Goal: Transaction & Acquisition: Purchase product/service

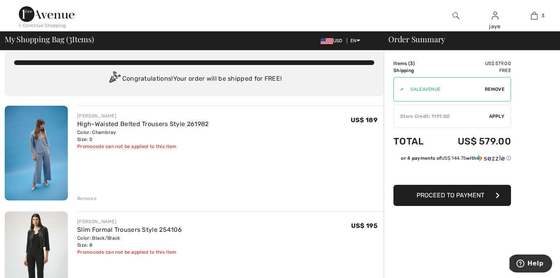
scroll to position [9, 0]
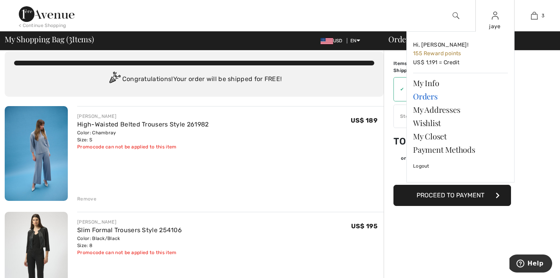
click at [433, 97] on link "Orders" at bounding box center [460, 96] width 95 height 13
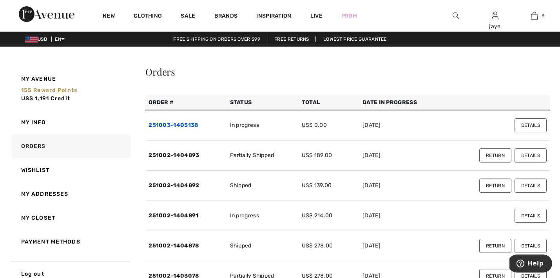
click at [194, 125] on link "251003-1405138" at bounding box center [173, 125] width 49 height 7
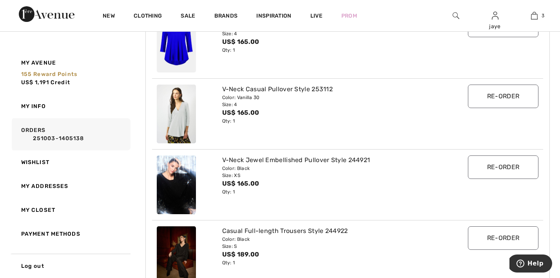
scroll to position [47, 0]
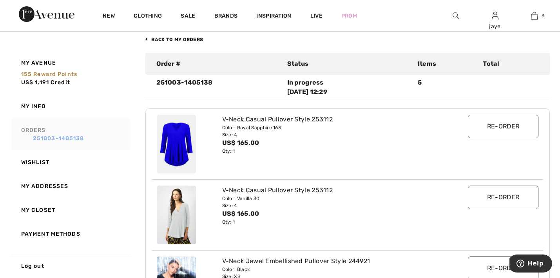
click at [78, 139] on link "251003-1405138" at bounding box center [74, 139] width 107 height 8
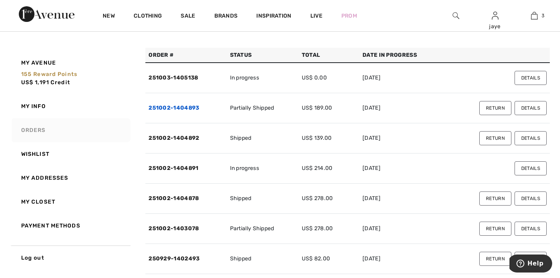
click at [186, 110] on link "251002-1404893" at bounding box center [174, 108] width 51 height 7
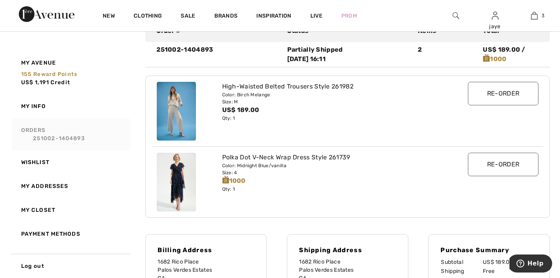
scroll to position [108, 0]
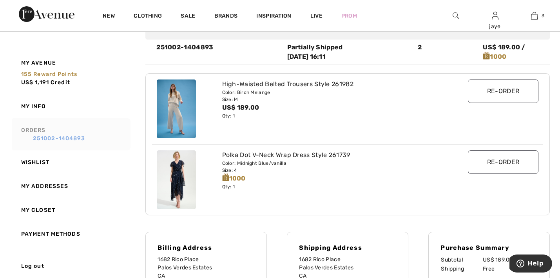
click at [81, 140] on link "251002-1404893" at bounding box center [74, 139] width 107 height 8
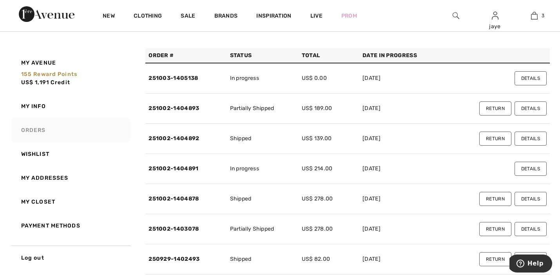
scroll to position [35, 0]
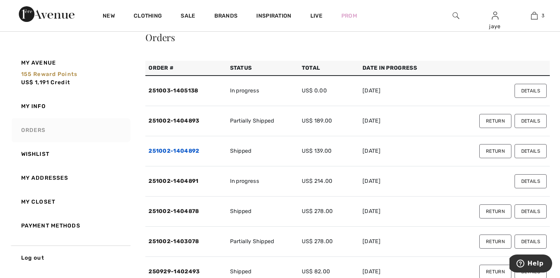
click at [191, 149] on link "251002-1404892" at bounding box center [174, 151] width 51 height 7
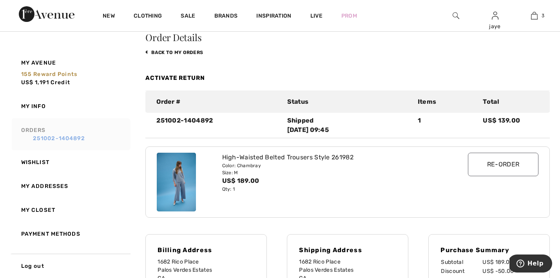
click at [82, 139] on link "251002-1404892" at bounding box center [74, 139] width 107 height 8
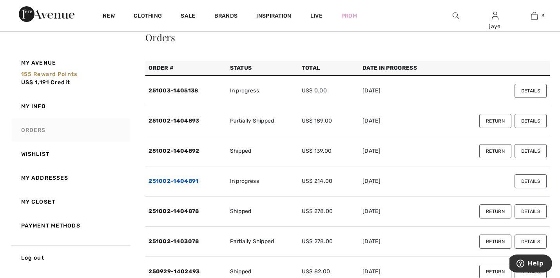
click at [193, 184] on link "251002-1404891" at bounding box center [174, 181] width 50 height 7
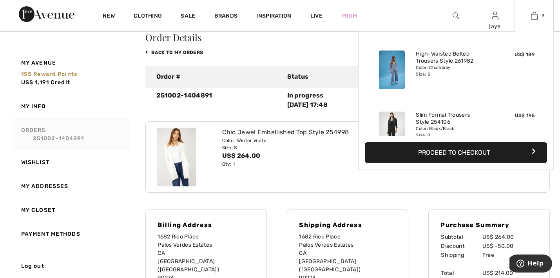
click at [469, 152] on button "Proceed to Checkout" at bounding box center [456, 152] width 182 height 21
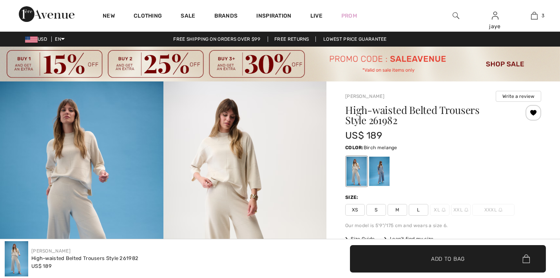
drag, startPoint x: 0, startPoint y: 0, endPoint x: 378, endPoint y: 211, distance: 432.6
click at [378, 211] on span "S" at bounding box center [377, 210] width 20 height 12
click at [380, 260] on span "✔ Added to Bag Add to Bag" at bounding box center [448, 259] width 196 height 27
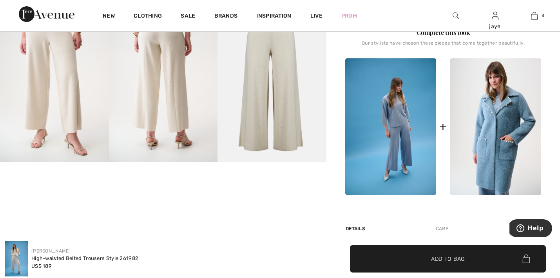
scroll to position [358, 0]
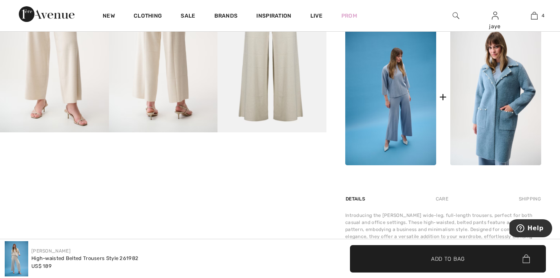
click at [401, 101] on img at bounding box center [391, 97] width 91 height 137
click at [400, 96] on img at bounding box center [391, 97] width 91 height 137
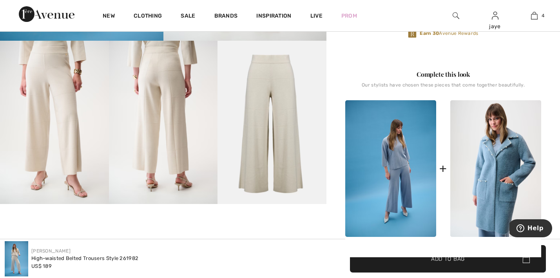
scroll to position [249, 0]
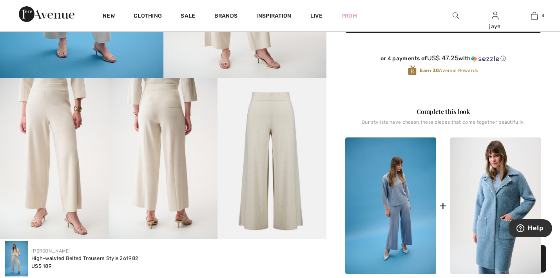
click at [400, 180] on img at bounding box center [391, 206] width 91 height 137
click at [401, 181] on img at bounding box center [391, 206] width 91 height 137
click at [401, 180] on img at bounding box center [391, 206] width 91 height 137
click at [391, 181] on img at bounding box center [391, 206] width 91 height 137
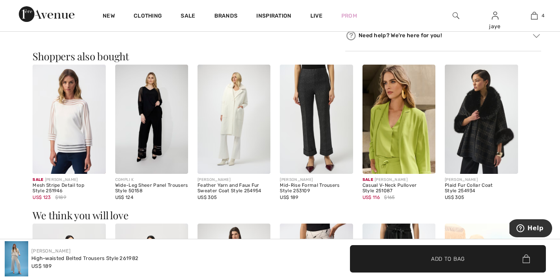
scroll to position [713, 0]
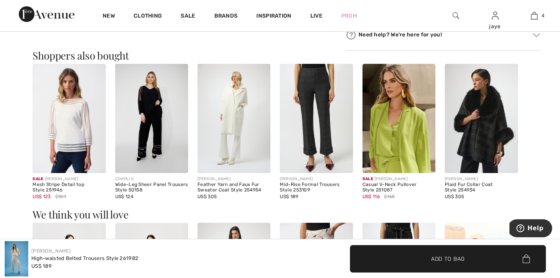
click at [316, 136] on img at bounding box center [316, 119] width 73 height 110
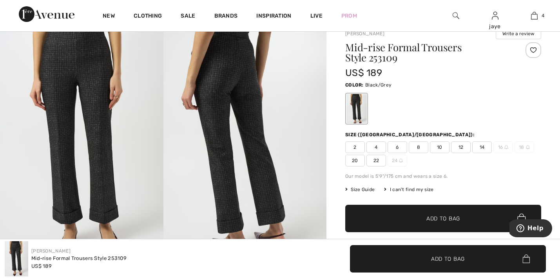
click at [266, 183] on img at bounding box center [246, 141] width 164 height 245
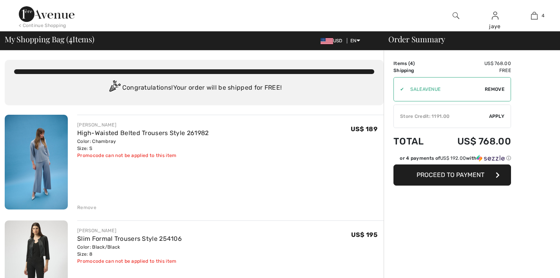
click at [502, 116] on span "Apply" at bounding box center [497, 116] width 16 height 7
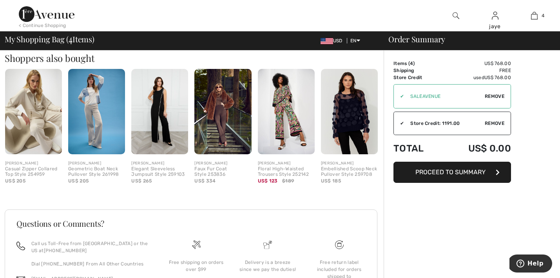
scroll to position [513, 0]
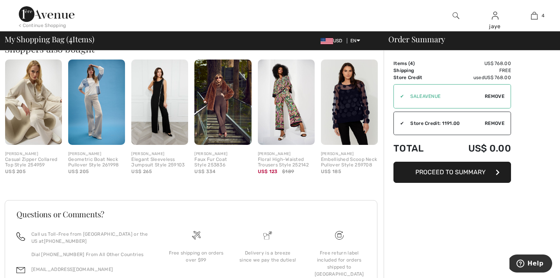
click at [42, 111] on img at bounding box center [33, 103] width 57 height 86
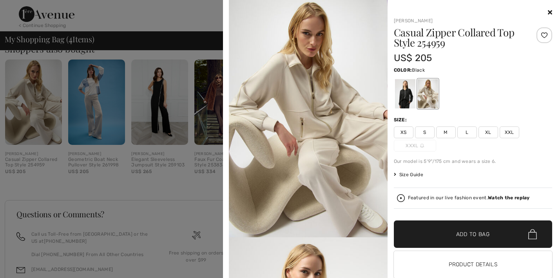
click at [406, 101] on div at bounding box center [405, 93] width 20 height 29
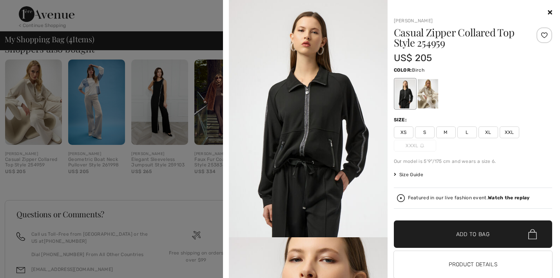
click at [428, 101] on div at bounding box center [428, 93] width 20 height 29
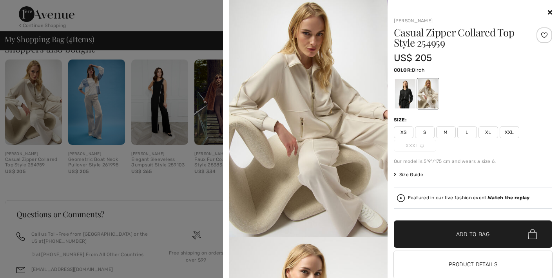
click at [551, 13] on icon at bounding box center [550, 12] width 4 height 6
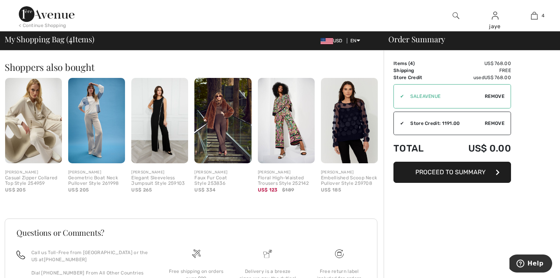
click at [91, 106] on img at bounding box center [96, 121] width 57 height 86
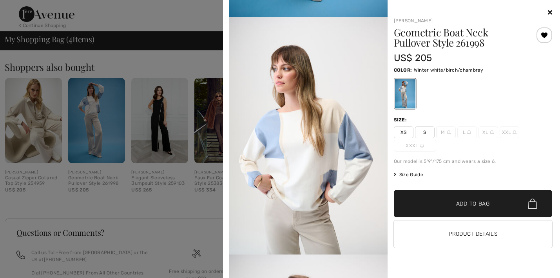
scroll to position [224, 0]
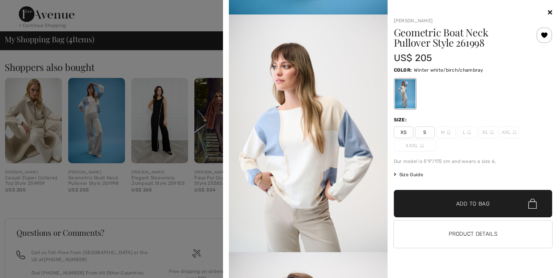
click at [427, 135] on span "S" at bounding box center [425, 133] width 20 height 12
click at [422, 207] on span "✔ Added to Bag Add to Bag" at bounding box center [473, 203] width 159 height 27
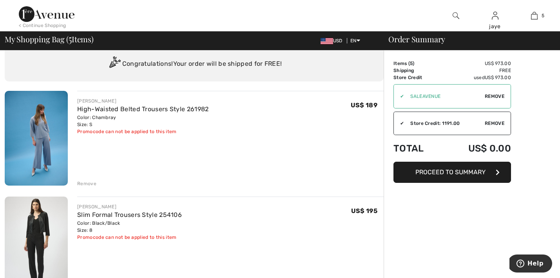
scroll to position [20, 0]
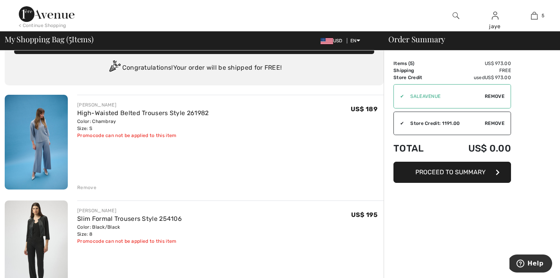
click at [477, 175] on span "Proceed to Summary" at bounding box center [451, 172] width 70 height 7
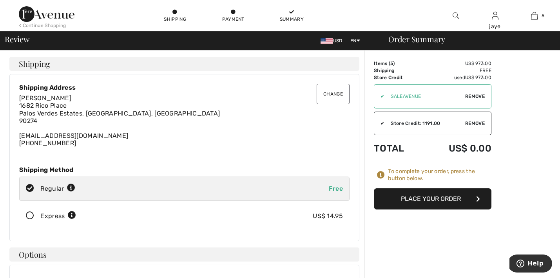
click at [449, 202] on button "Place Your Order" at bounding box center [433, 199] width 118 height 21
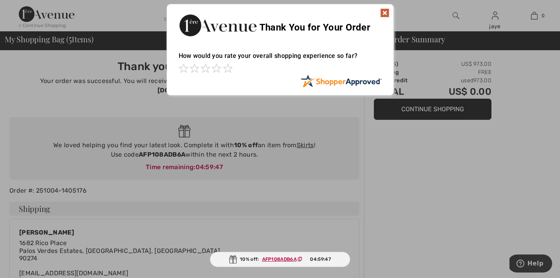
click at [384, 14] on img at bounding box center [384, 12] width 9 height 9
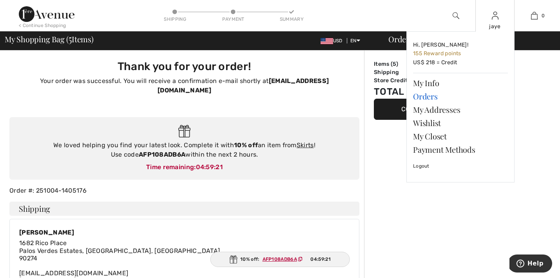
click at [428, 96] on link "Orders" at bounding box center [460, 96] width 95 height 13
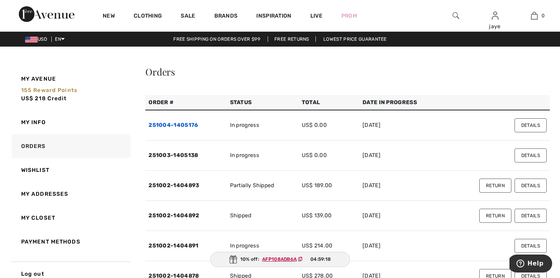
click at [192, 124] on link "251004-1405176" at bounding box center [173, 125] width 49 height 7
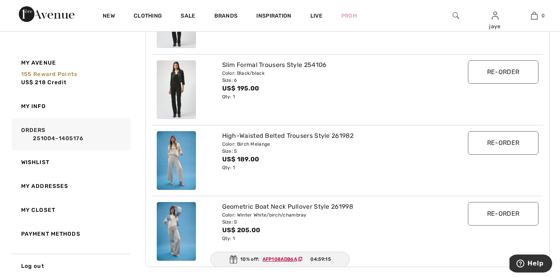
scroll to position [192, 0]
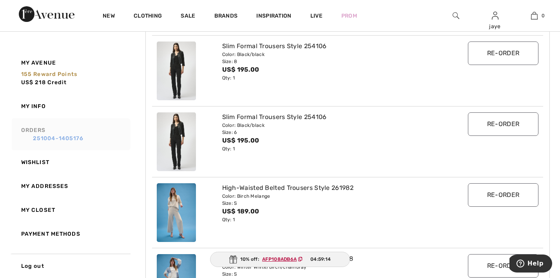
click at [80, 138] on link "251004-1405176" at bounding box center [74, 139] width 107 height 8
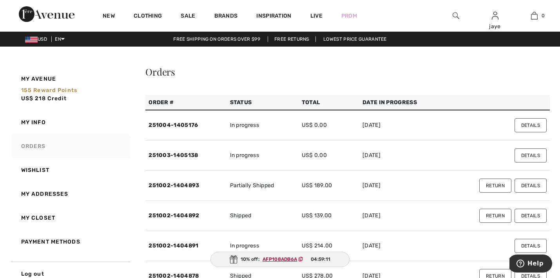
scroll to position [0, 0]
click at [186, 157] on link "251003-1405138" at bounding box center [173, 155] width 49 height 7
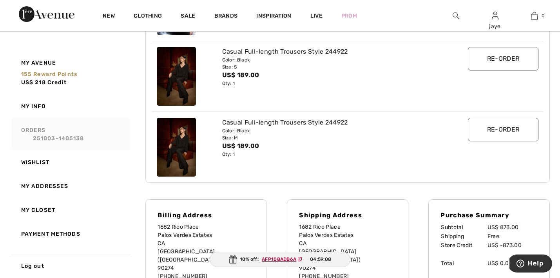
scroll to position [329, 0]
click at [56, 138] on link "251003-1405138" at bounding box center [74, 139] width 107 height 8
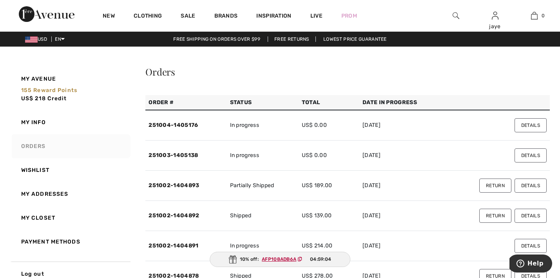
scroll to position [0, 0]
click at [193, 186] on link "251002-1404893" at bounding box center [174, 185] width 51 height 7
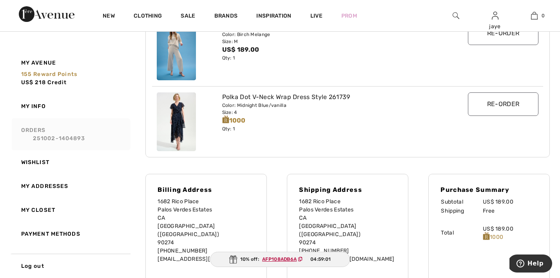
scroll to position [172, 0]
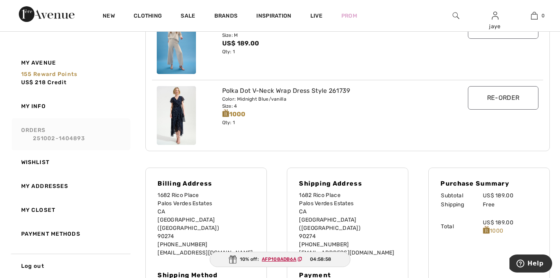
click at [187, 97] on img at bounding box center [176, 115] width 39 height 59
click at [242, 91] on div "Polka Dot V-Neck Wrap Dress Style 261739" at bounding box center [331, 90] width 219 height 9
click at [271, 92] on div "Polka Dot V-Neck Wrap Dress Style 261739" at bounding box center [331, 90] width 219 height 9
click at [338, 91] on div "Polka Dot V-Neck Wrap Dress Style 261739" at bounding box center [331, 90] width 219 height 9
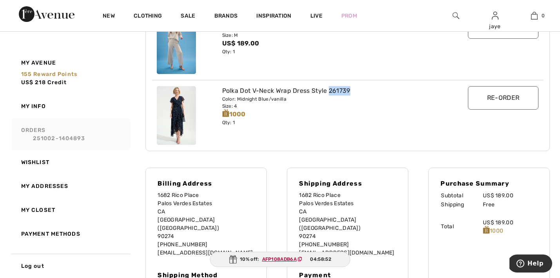
drag, startPoint x: 354, startPoint y: 90, endPoint x: 329, endPoint y: 90, distance: 24.7
click at [329, 90] on div "Polka Dot V-Neck Wrap Dress Style 261739" at bounding box center [331, 90] width 219 height 9
copy div "261739"
click at [457, 15] on img at bounding box center [456, 15] width 7 height 9
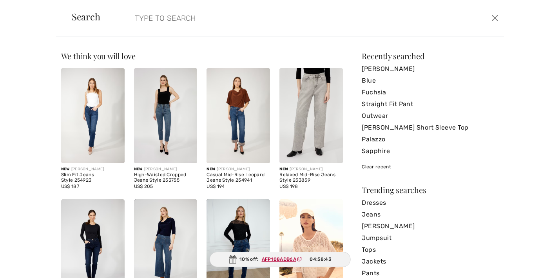
paste input "261739"
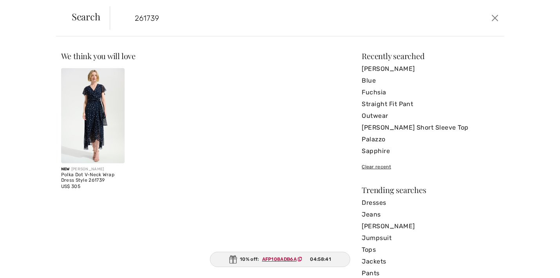
type input "261739"
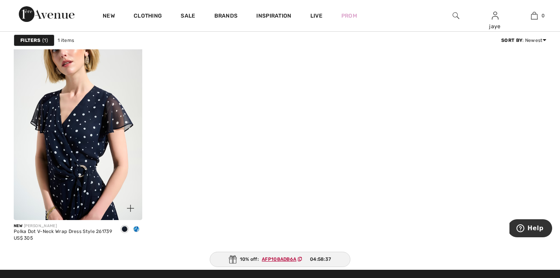
click at [94, 164] on img at bounding box center [78, 123] width 129 height 193
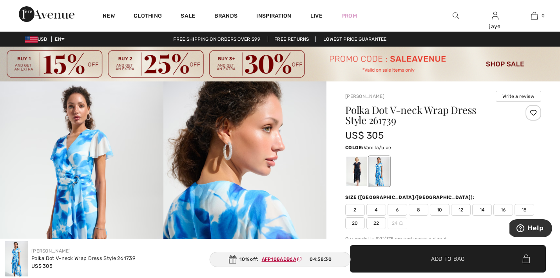
click at [399, 213] on span "6" at bounding box center [398, 210] width 20 height 12
click at [396, 258] on span "✔ Added to Bag Add to Bag" at bounding box center [448, 259] width 196 height 27
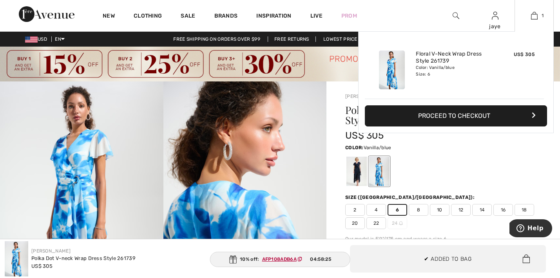
click at [456, 120] on button "Proceed to Checkout" at bounding box center [456, 116] width 182 height 21
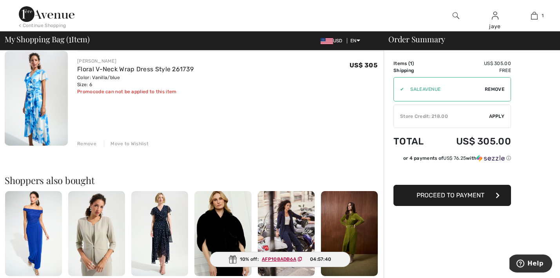
scroll to position [62, 0]
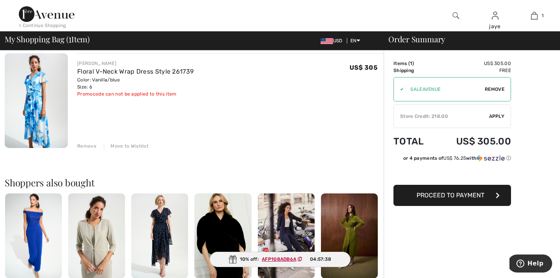
click at [494, 116] on span "Apply" at bounding box center [497, 116] width 16 height 7
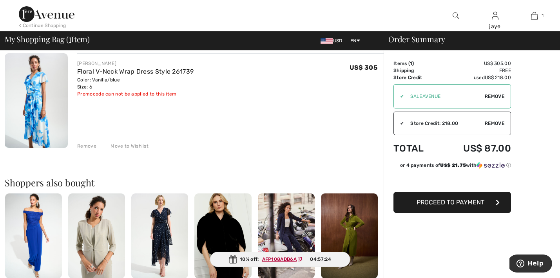
click at [495, 93] on span "Remove" at bounding box center [495, 96] width 20 height 7
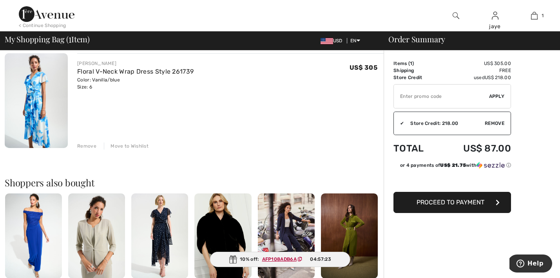
click at [448, 98] on input "TEXT" at bounding box center [441, 97] width 95 height 24
click at [495, 97] on span "Apply" at bounding box center [497, 96] width 16 height 7
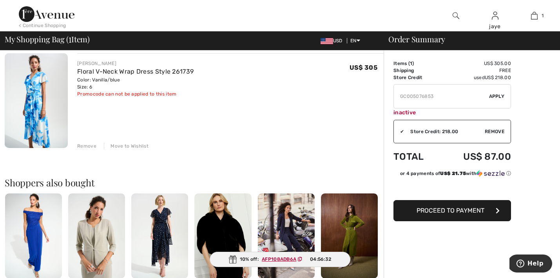
click at [453, 98] on input "TEXT" at bounding box center [441, 97] width 95 height 24
type input "G"
click at [453, 215] on button "Proceed to Payment" at bounding box center [453, 210] width 118 height 21
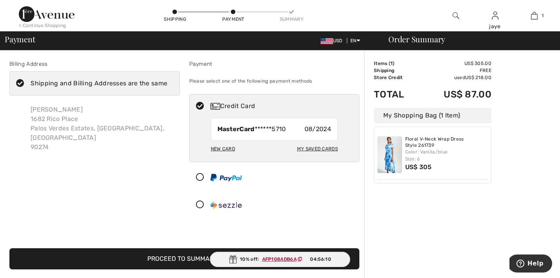
click at [284, 259] on ins "AFP108ADB6A" at bounding box center [279, 259] width 35 height 5
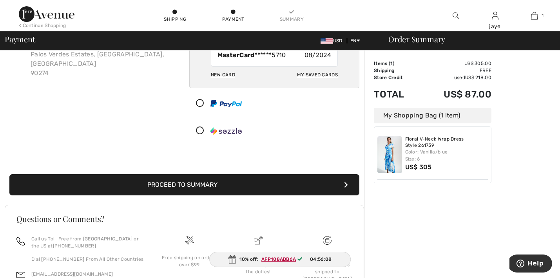
scroll to position [82, 0]
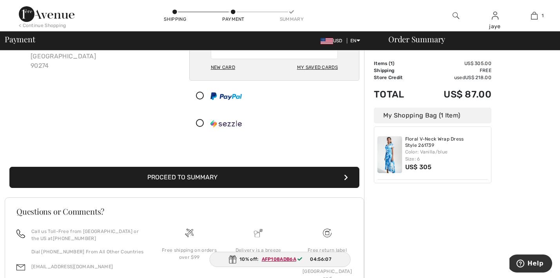
click at [205, 179] on button "Proceed to Summary" at bounding box center [184, 177] width 350 height 21
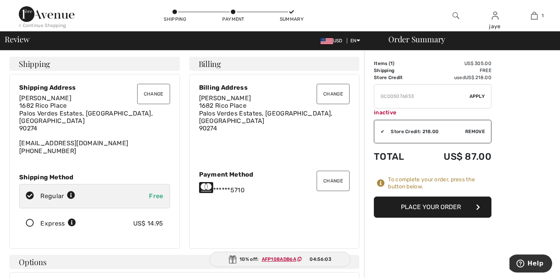
click at [444, 209] on button "Place Your Order" at bounding box center [433, 207] width 118 height 21
